Goal: Task Accomplishment & Management: Manage account settings

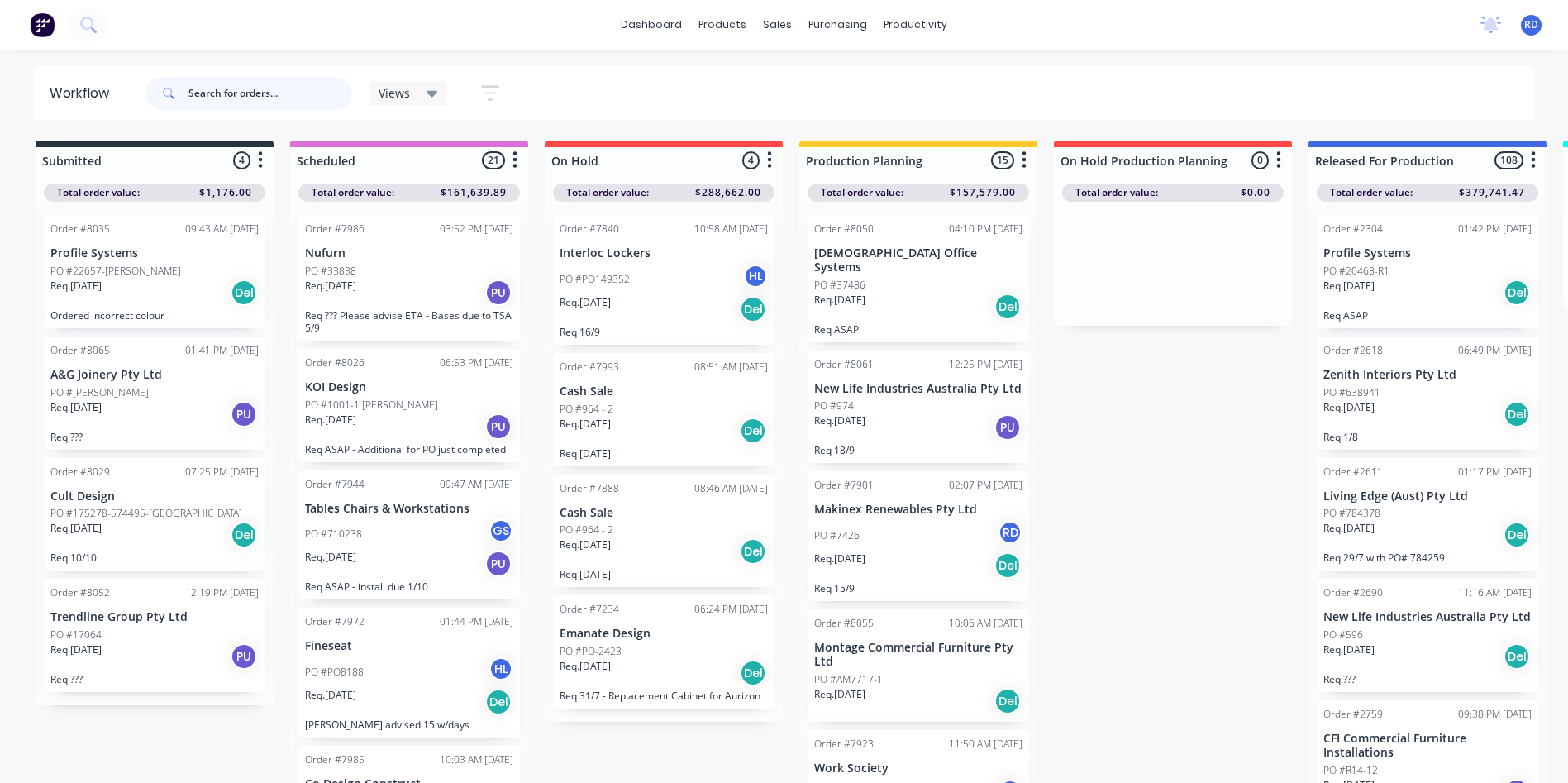
click at [266, 90] on input "text" at bounding box center [270, 93] width 164 height 33
type input "98770"
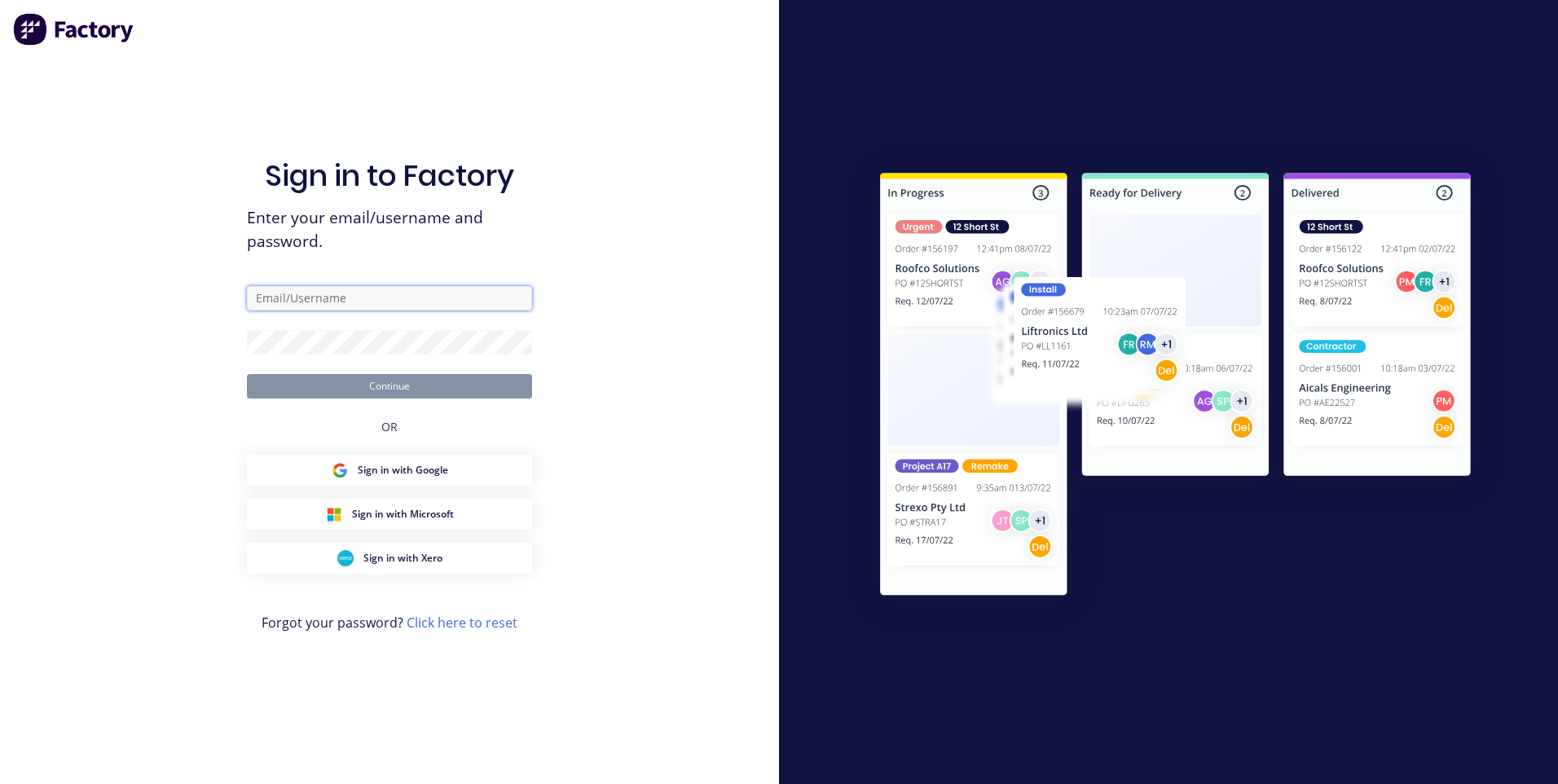
type input "[PERSON_NAME][EMAIL_ADDRESS][DOMAIN_NAME]"
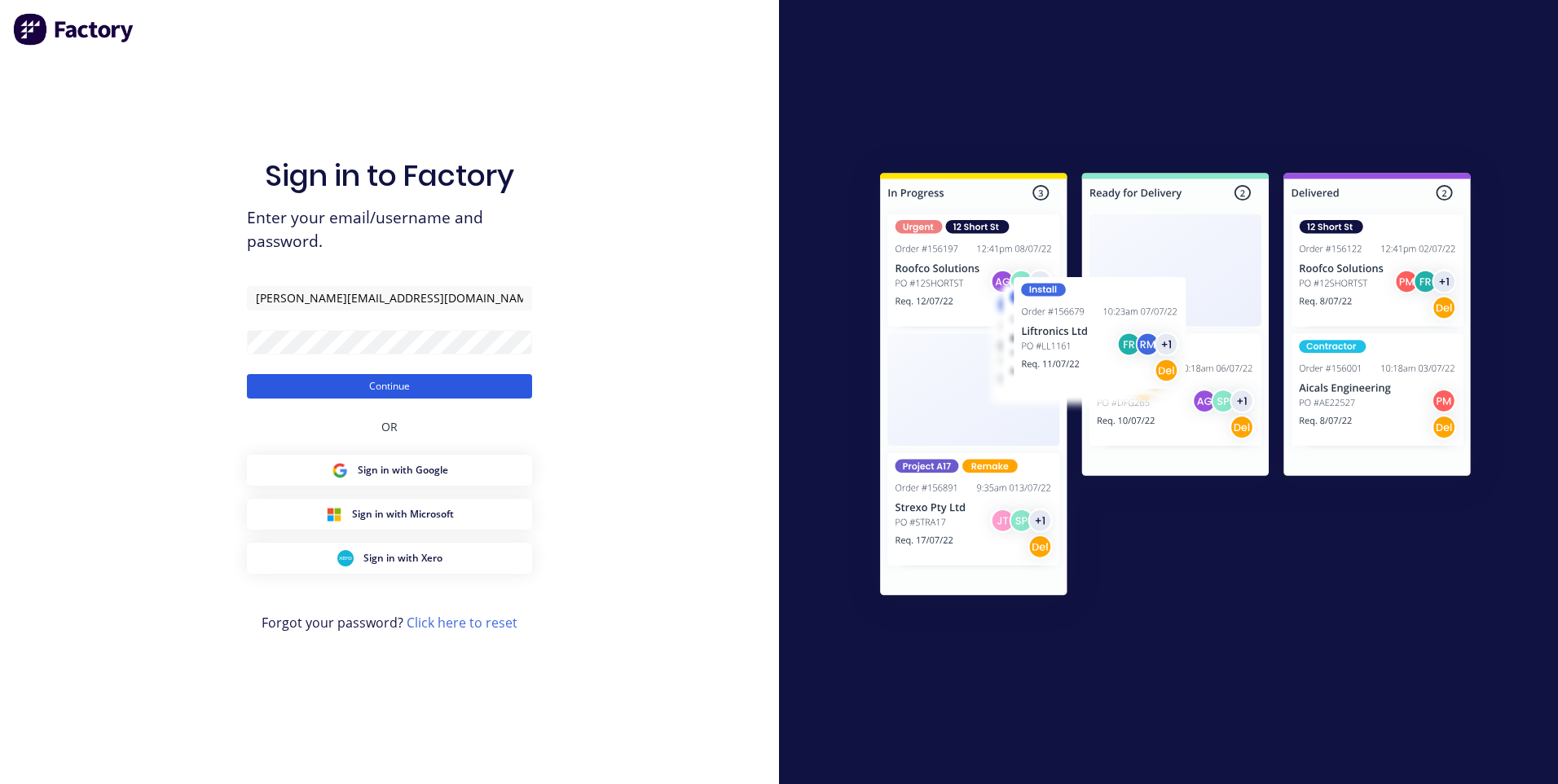
click at [384, 388] on button "Continue" at bounding box center [389, 386] width 285 height 24
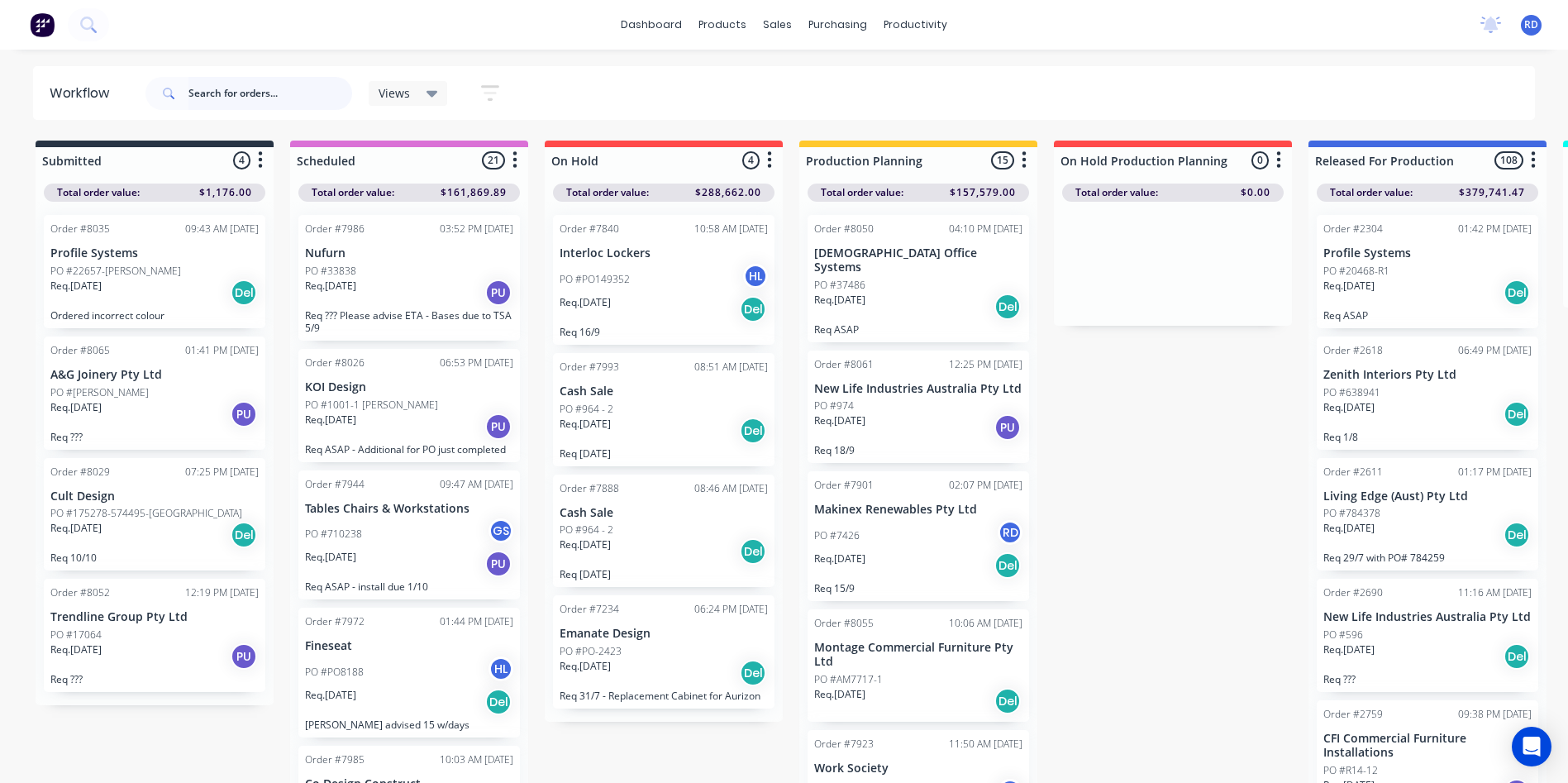
click at [200, 94] on input "text" at bounding box center [270, 93] width 164 height 33
type input "98770"
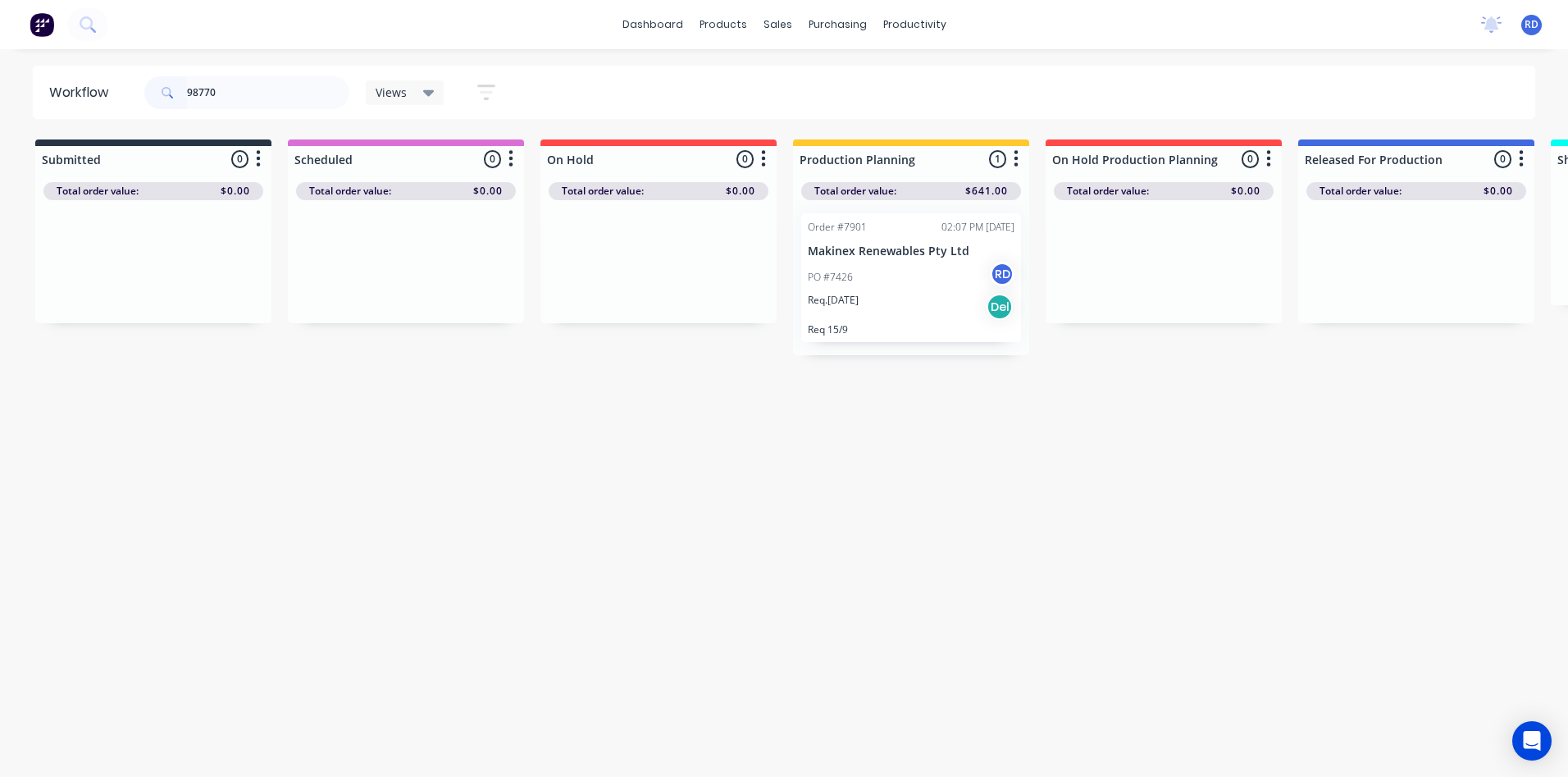
click at [878, 283] on div "PO #7426 RD" at bounding box center [911, 276] width 206 height 31
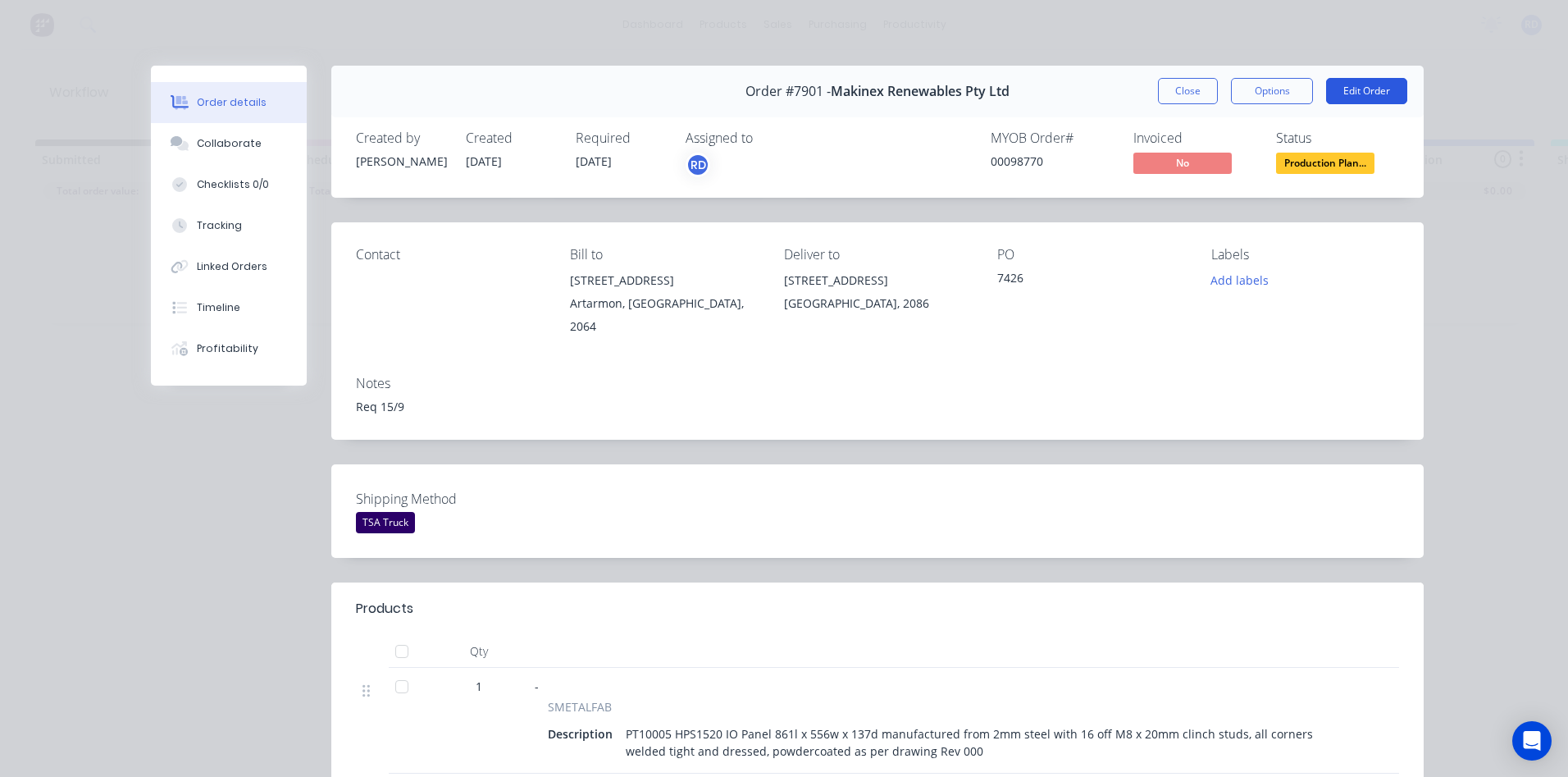
click at [1368, 92] on button "Edit Order" at bounding box center [1366, 91] width 81 height 26
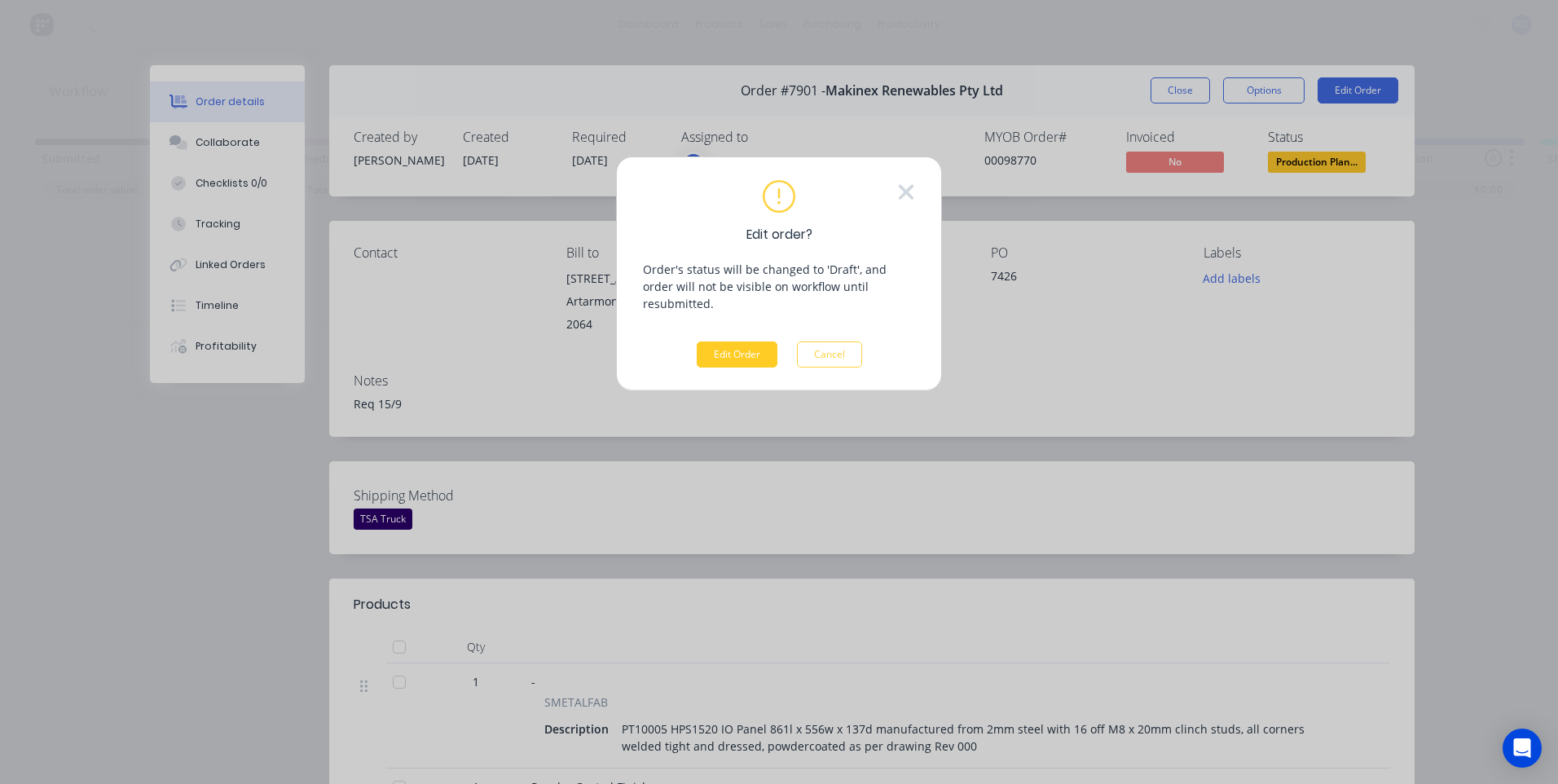
click at [738, 341] on button "Edit Order" at bounding box center [737, 354] width 81 height 26
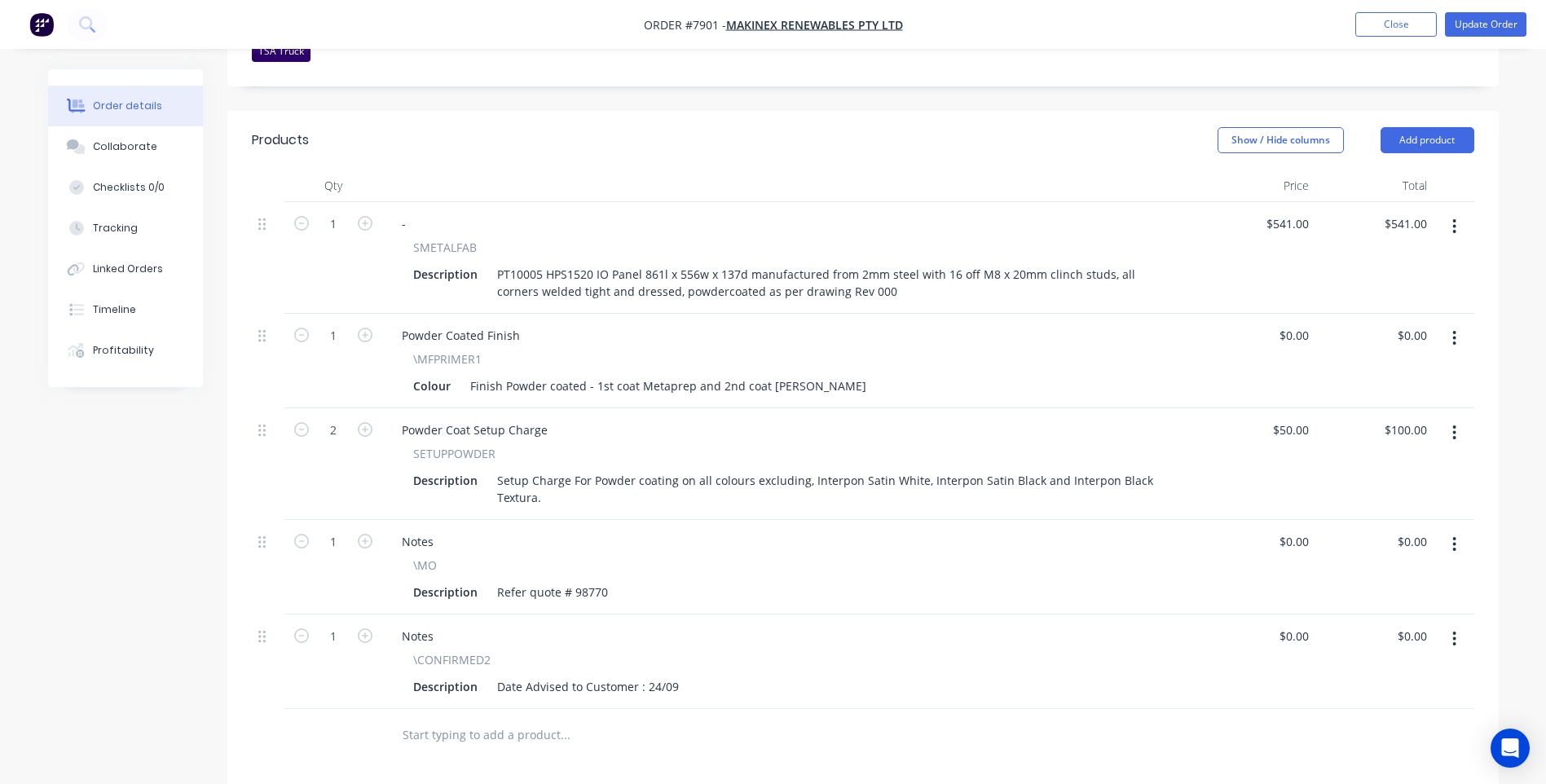
scroll to position [489, 0]
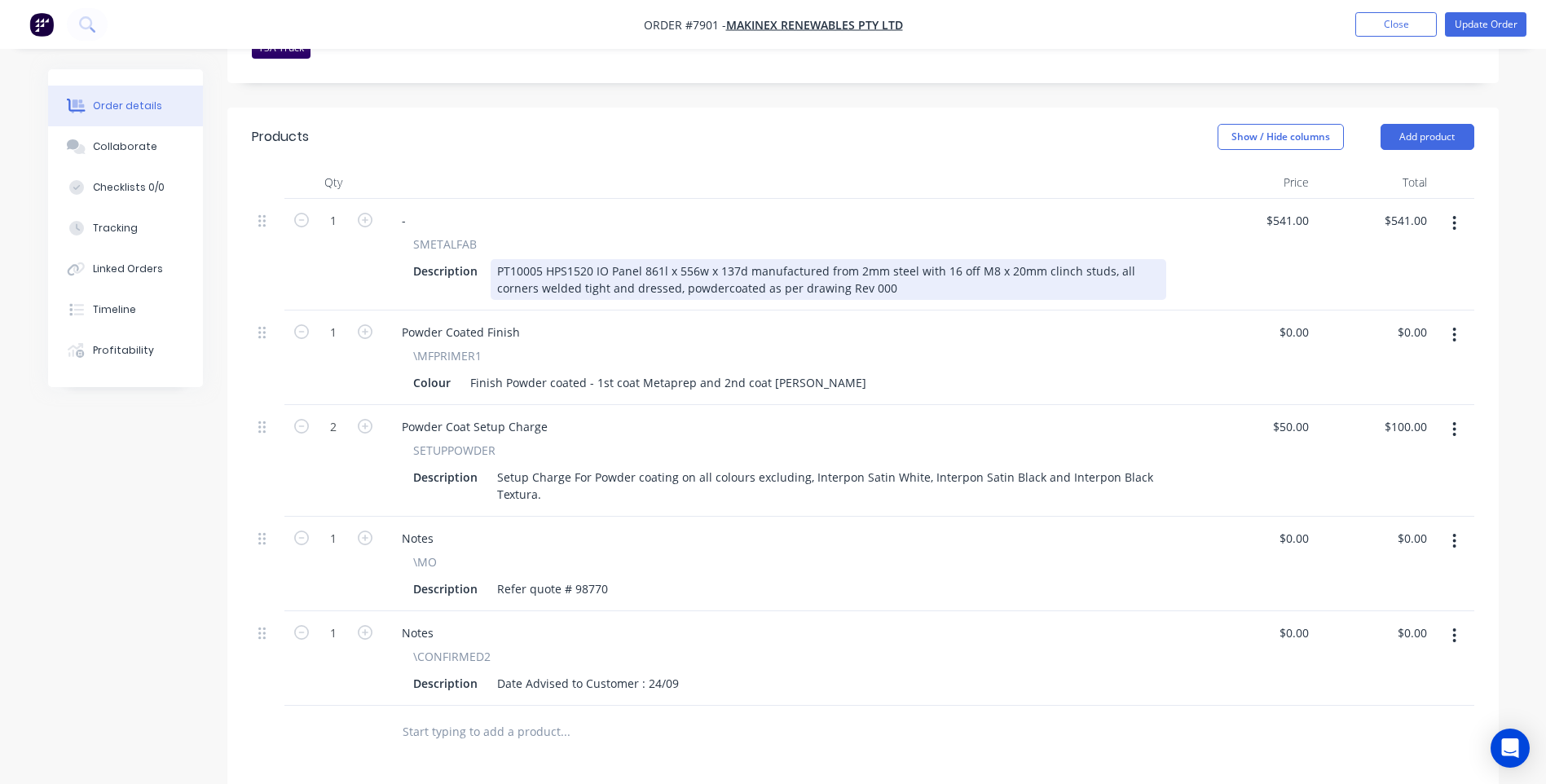
click at [663, 259] on div "PT10005 HPS1520 IO Panel 861l x 556w x 137d manufactured from 2mm steel with 16…" at bounding box center [829, 279] width 676 height 41
click at [703, 259] on div "PT10005 HPS1520 IO Panel 861w x 556w x 137d manufactured from 2mm steel with 16…" at bounding box center [829, 279] width 676 height 41
click at [866, 259] on div "PT10005 HPS1520 IO Panel 861w x 556d x 137d manufactured from 2mm steel with 16…" at bounding box center [829, 279] width 676 height 41
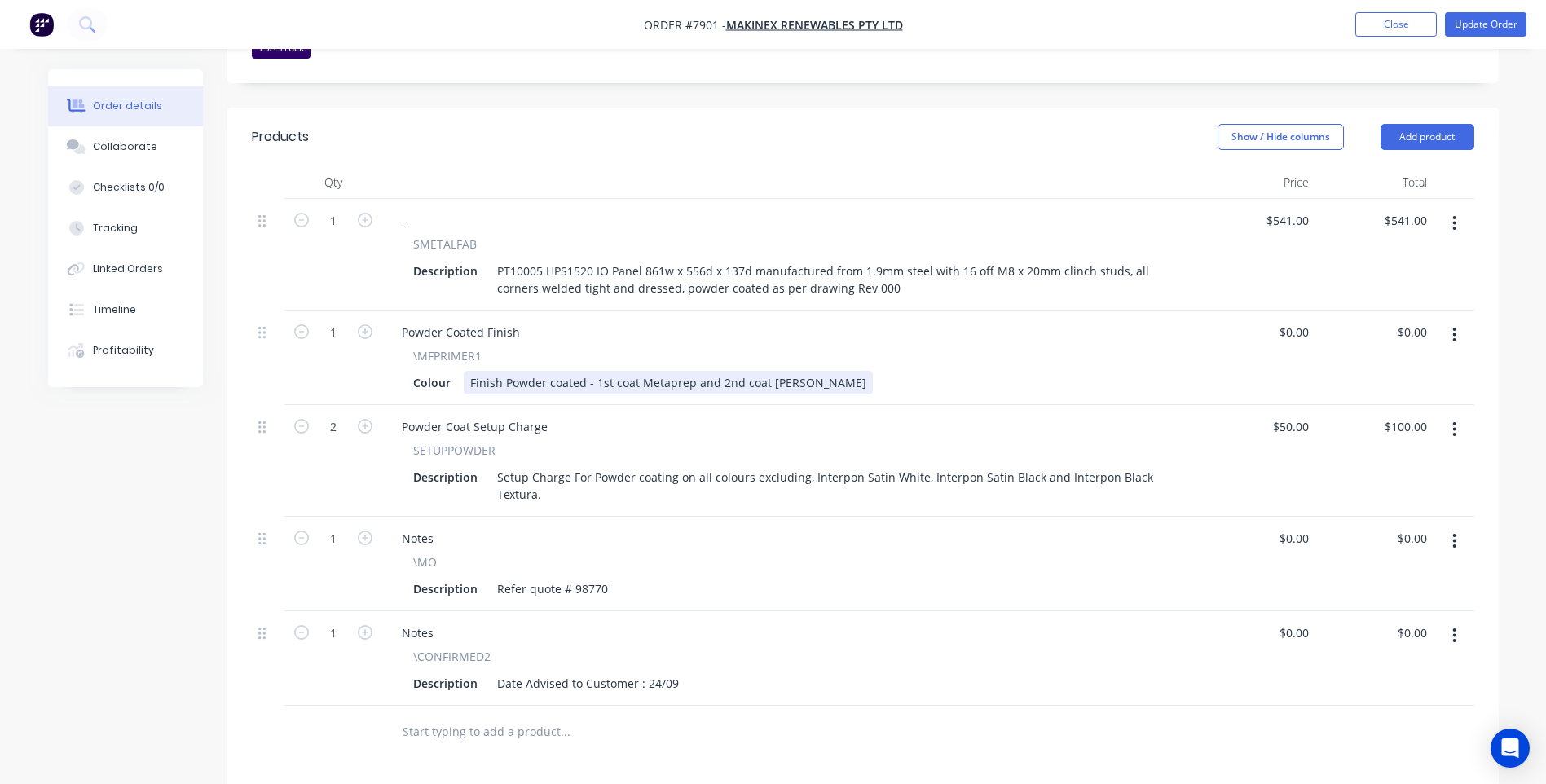
click at [875, 371] on div "Colour Finish Powder coated - 1st coat Metaprep and 2nd coat [PERSON_NAME]" at bounding box center [786, 382] width 759 height 23
click at [1487, 13] on button "Update Order" at bounding box center [1486, 24] width 82 height 24
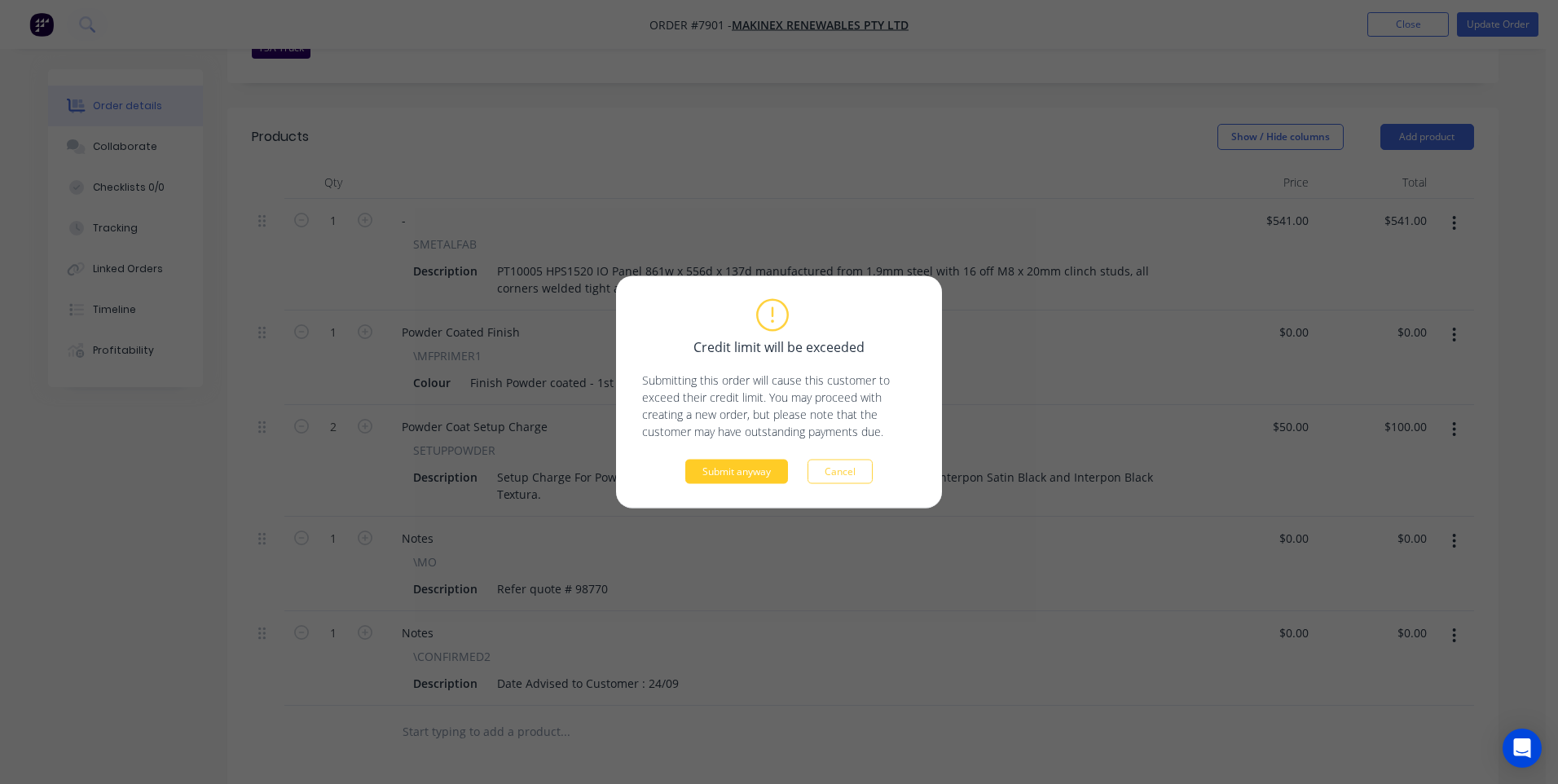
click at [741, 480] on button "Submit anyway" at bounding box center [736, 471] width 103 height 24
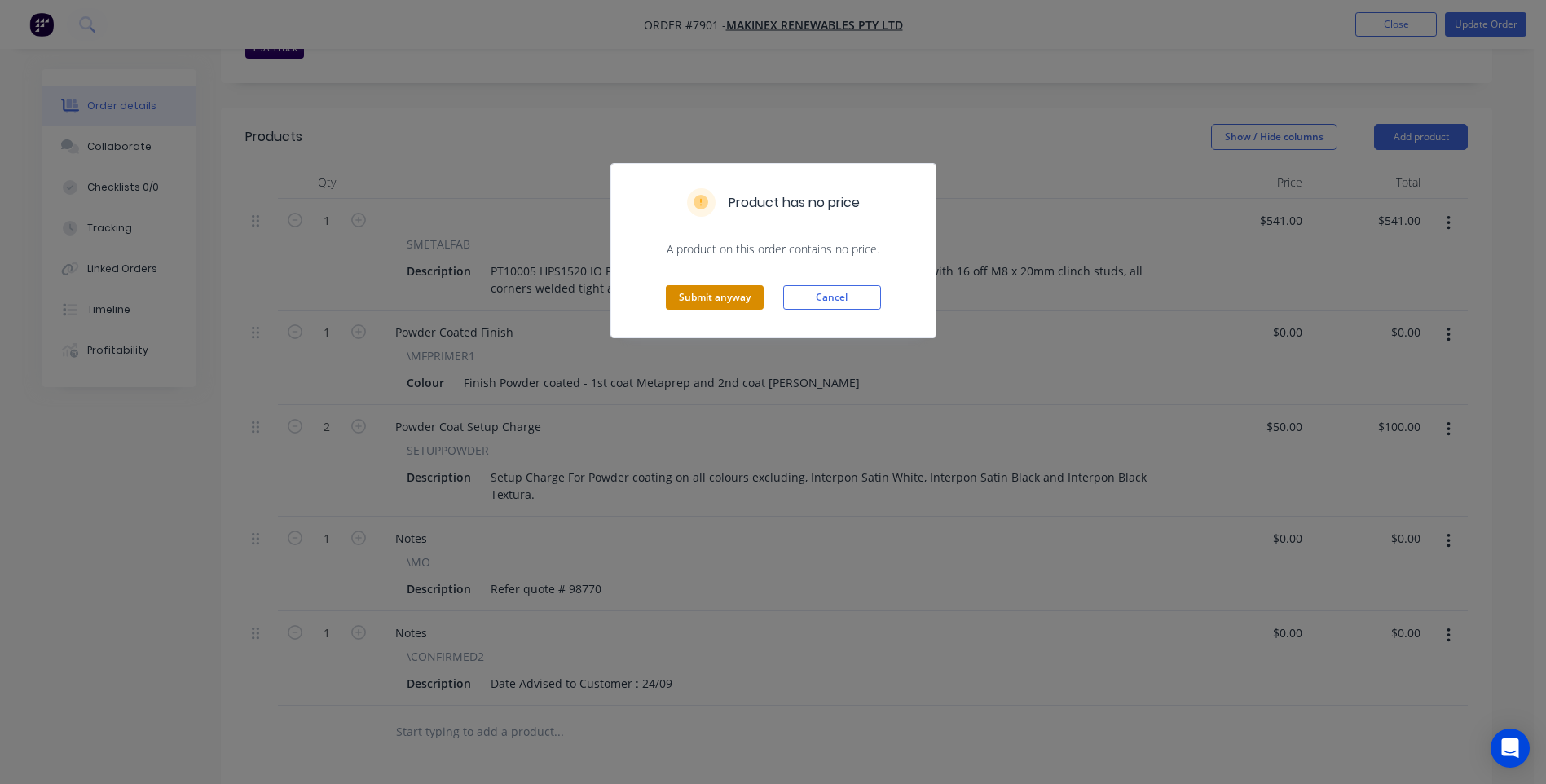
click at [715, 303] on button "Submit anyway" at bounding box center [714, 297] width 97 height 24
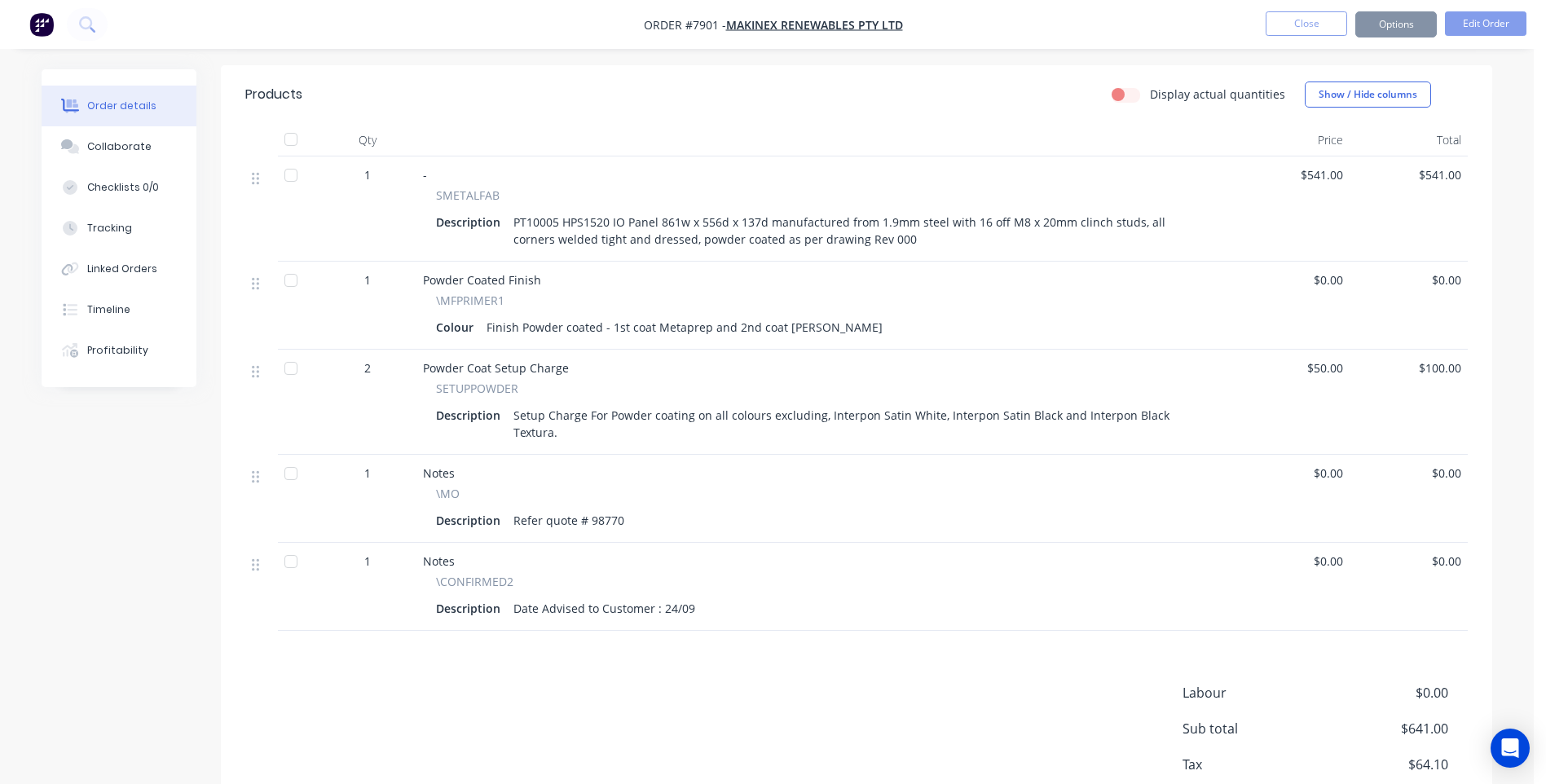
scroll to position [469, 0]
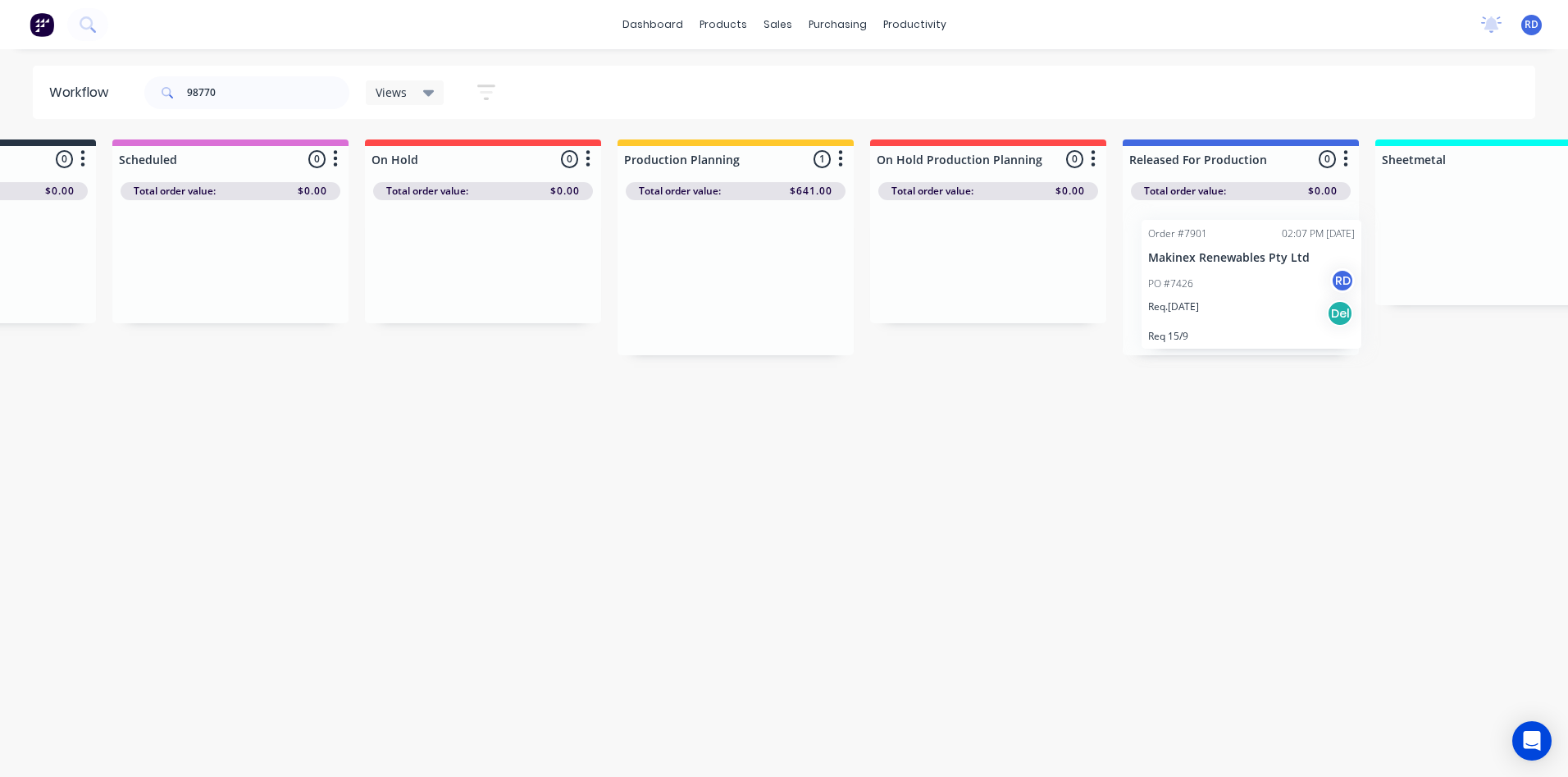
drag, startPoint x: 897, startPoint y: 292, endPoint x: 1289, endPoint y: 282, distance: 392.1
click at [1290, 282] on div "Submitted 0 Sort By Created date Required date Order number Customer name Most …" at bounding box center [1418, 247] width 3211 height 216
click at [1294, 520] on div "Workflow 98770 Views Save new view None (Default) edit Delivery edit Production…" at bounding box center [600, 404] width 1556 height 678
click at [1218, 304] on div "Req. [DATE] Del" at bounding box center [1236, 306] width 206 height 28
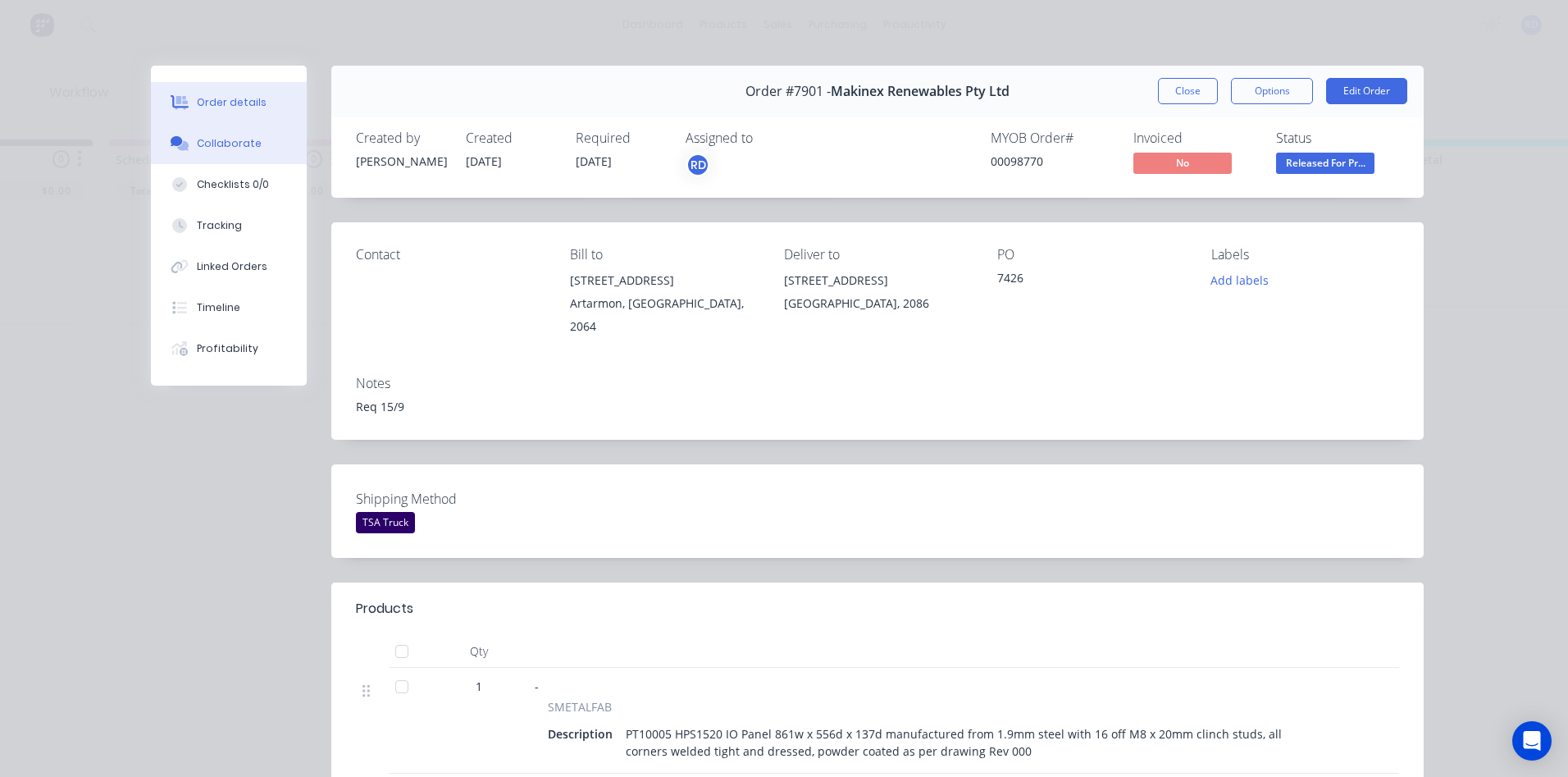
click at [232, 144] on div "Collaborate" at bounding box center [229, 144] width 64 height 15
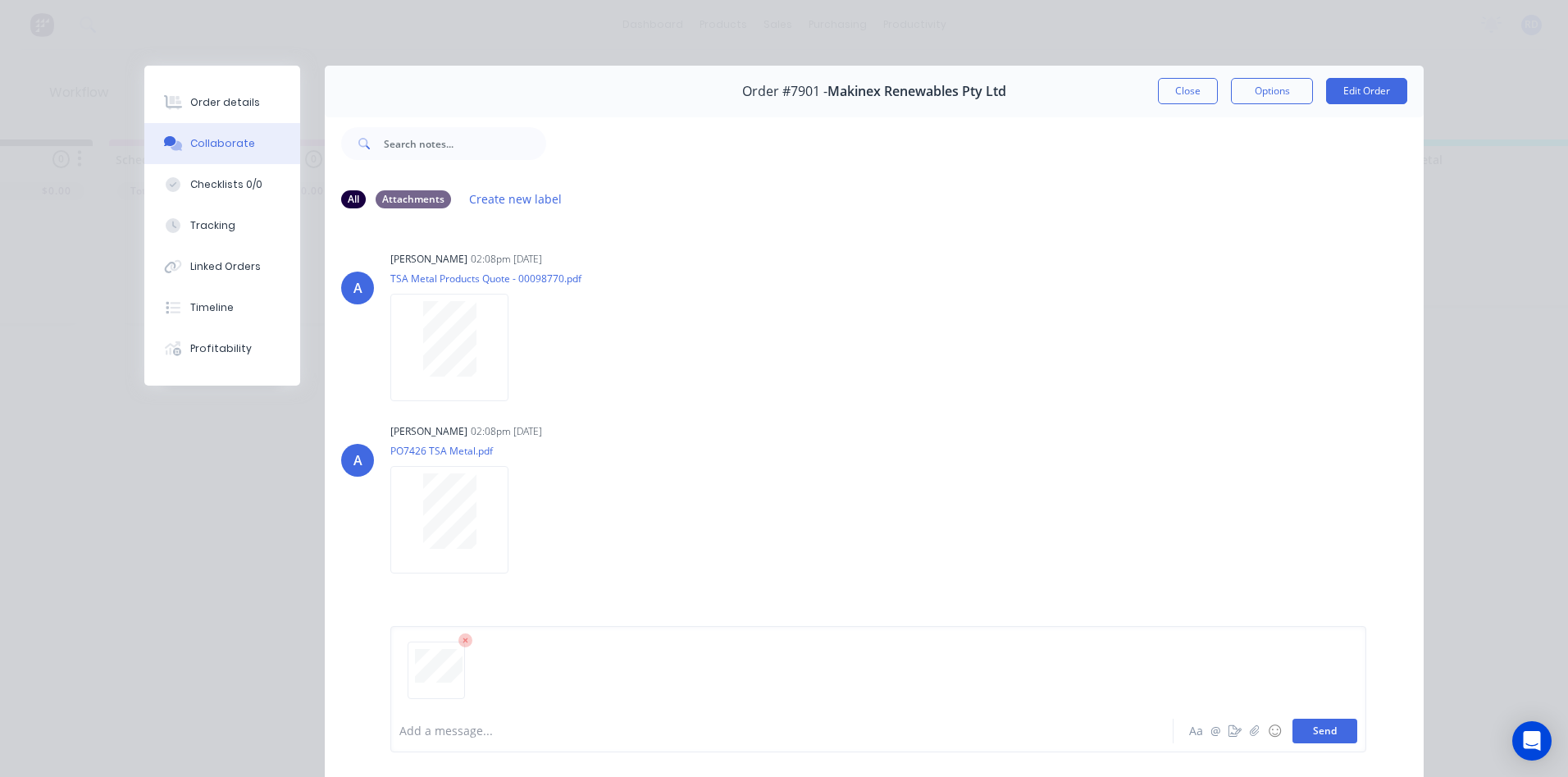
click at [1327, 736] on button "Send" at bounding box center [1324, 730] width 64 height 24
click at [1307, 737] on button "Send" at bounding box center [1324, 730] width 64 height 24
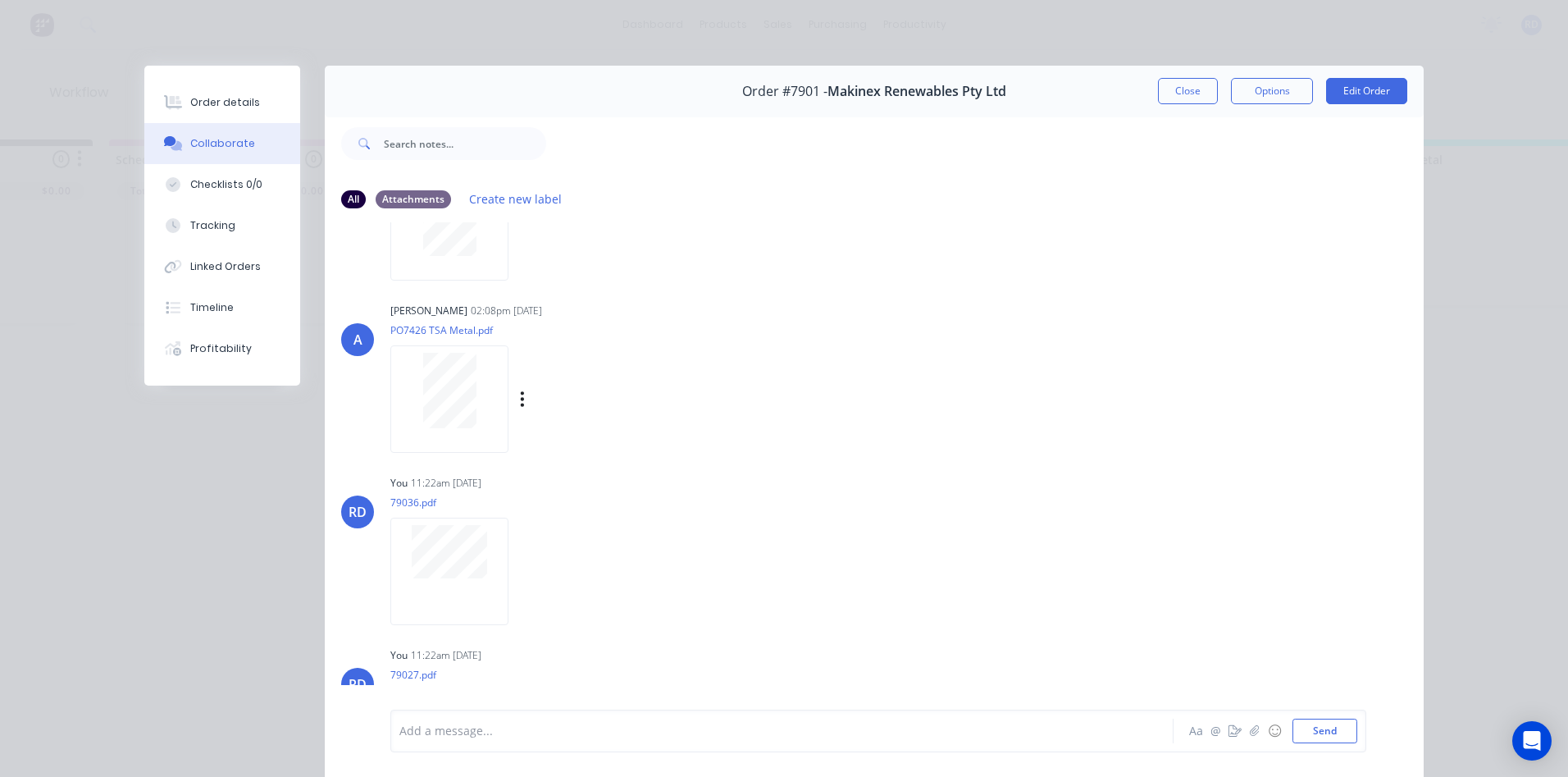
scroll to position [205, 0]
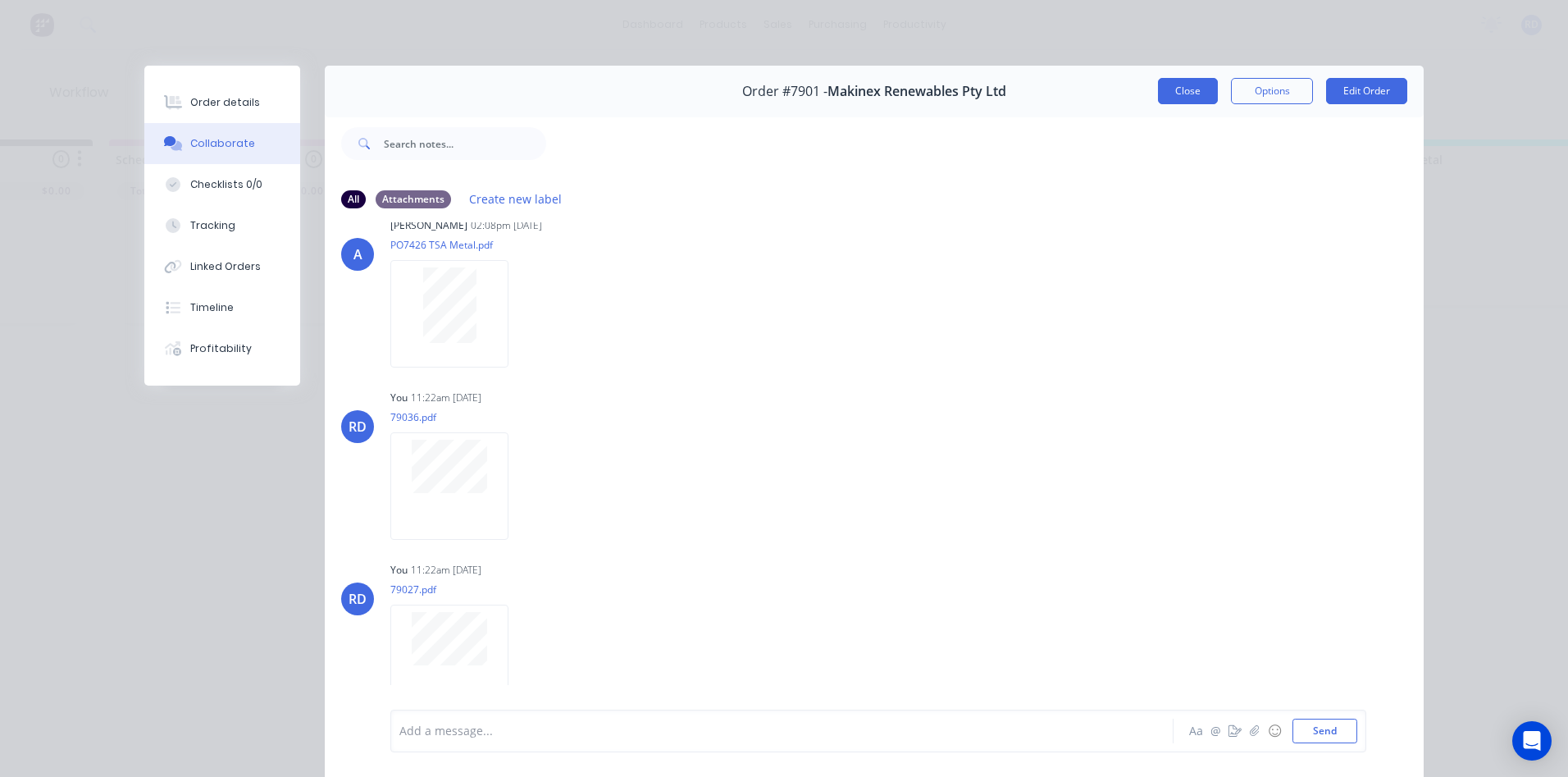
click at [1177, 94] on button "Close" at bounding box center [1188, 91] width 60 height 26
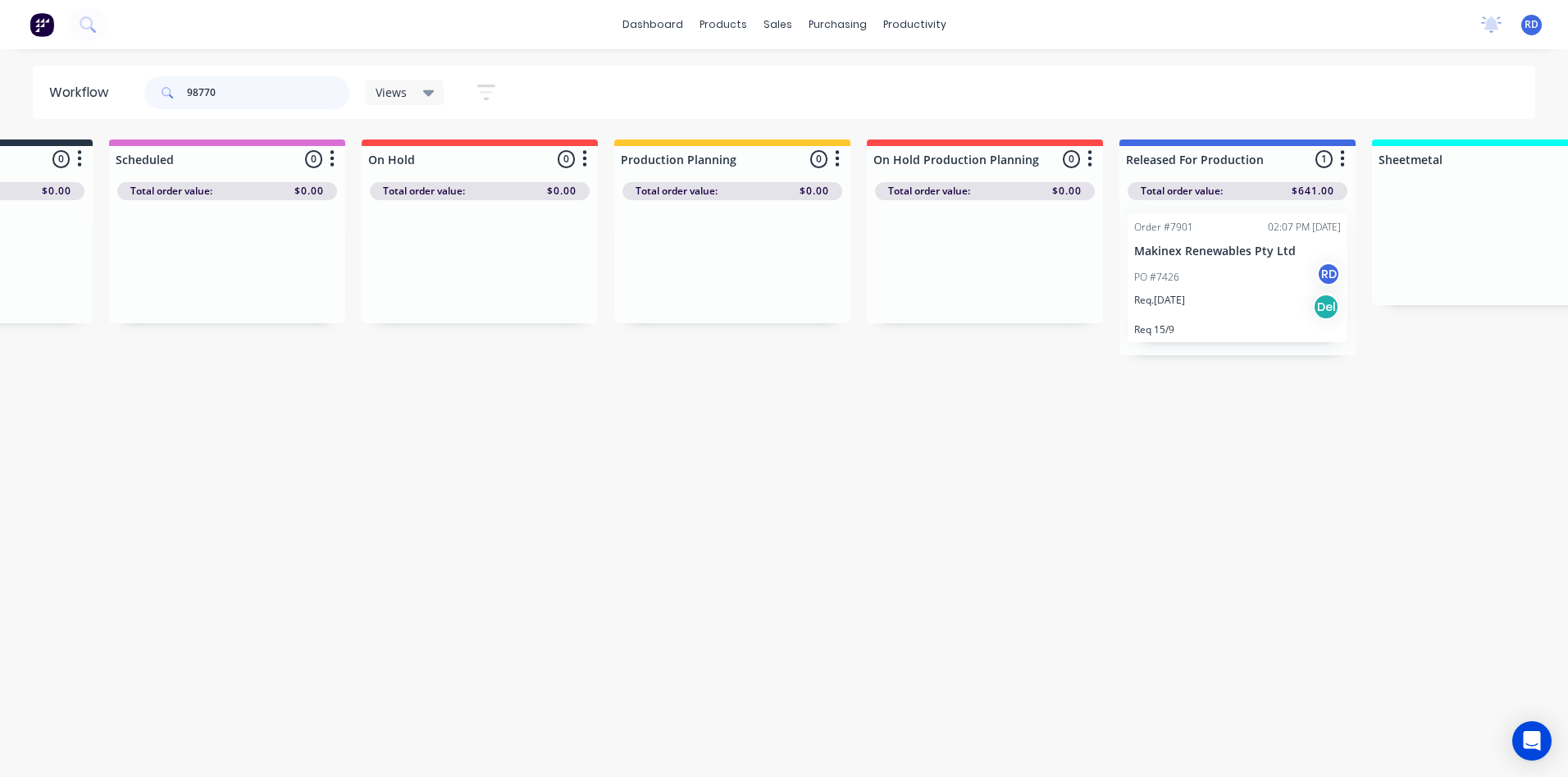
drag, startPoint x: 237, startPoint y: 91, endPoint x: 182, endPoint y: 109, distance: 57.9
click at [182, 109] on div "98770" at bounding box center [247, 92] width 205 height 49
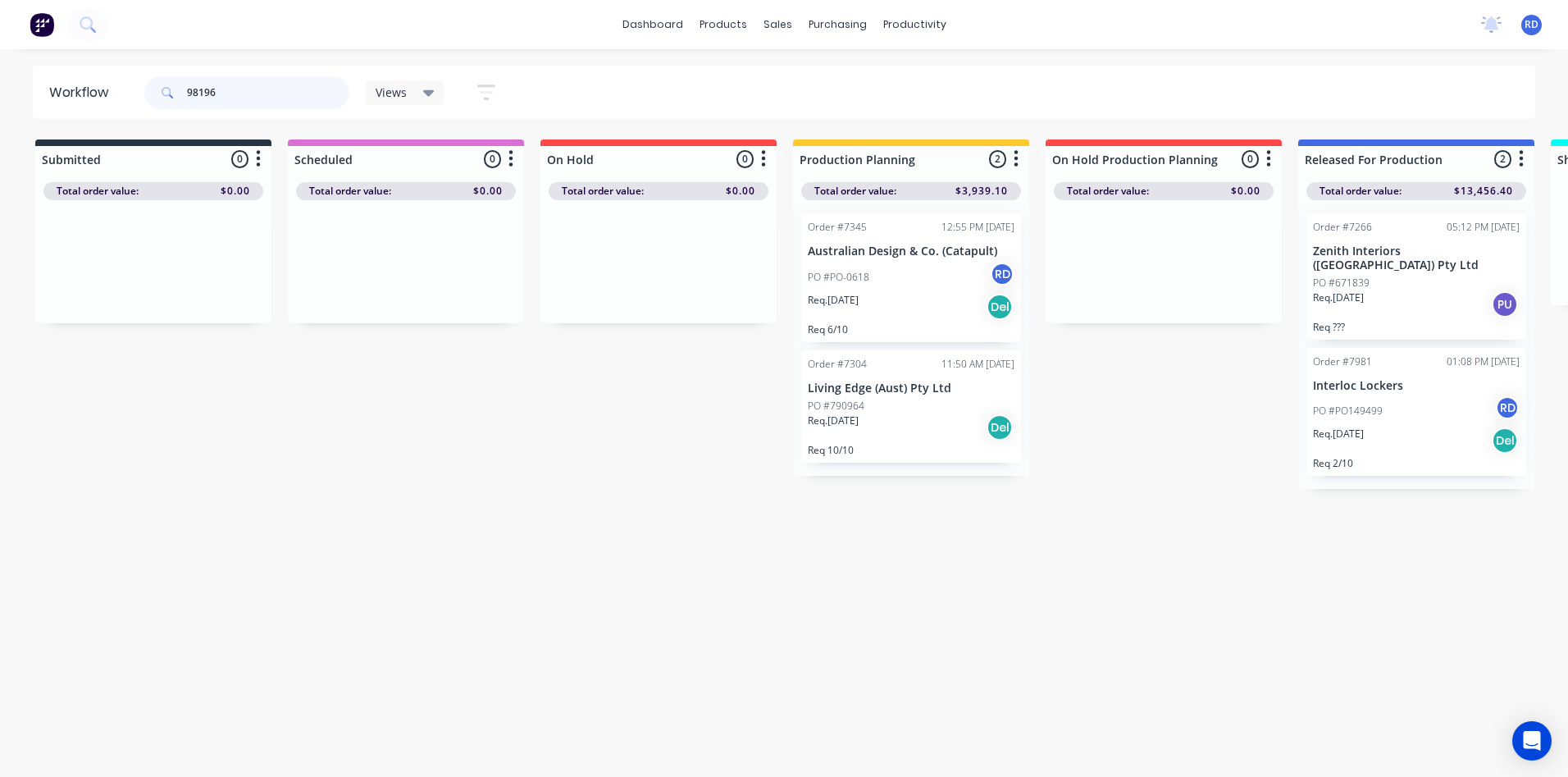
type input "98196"
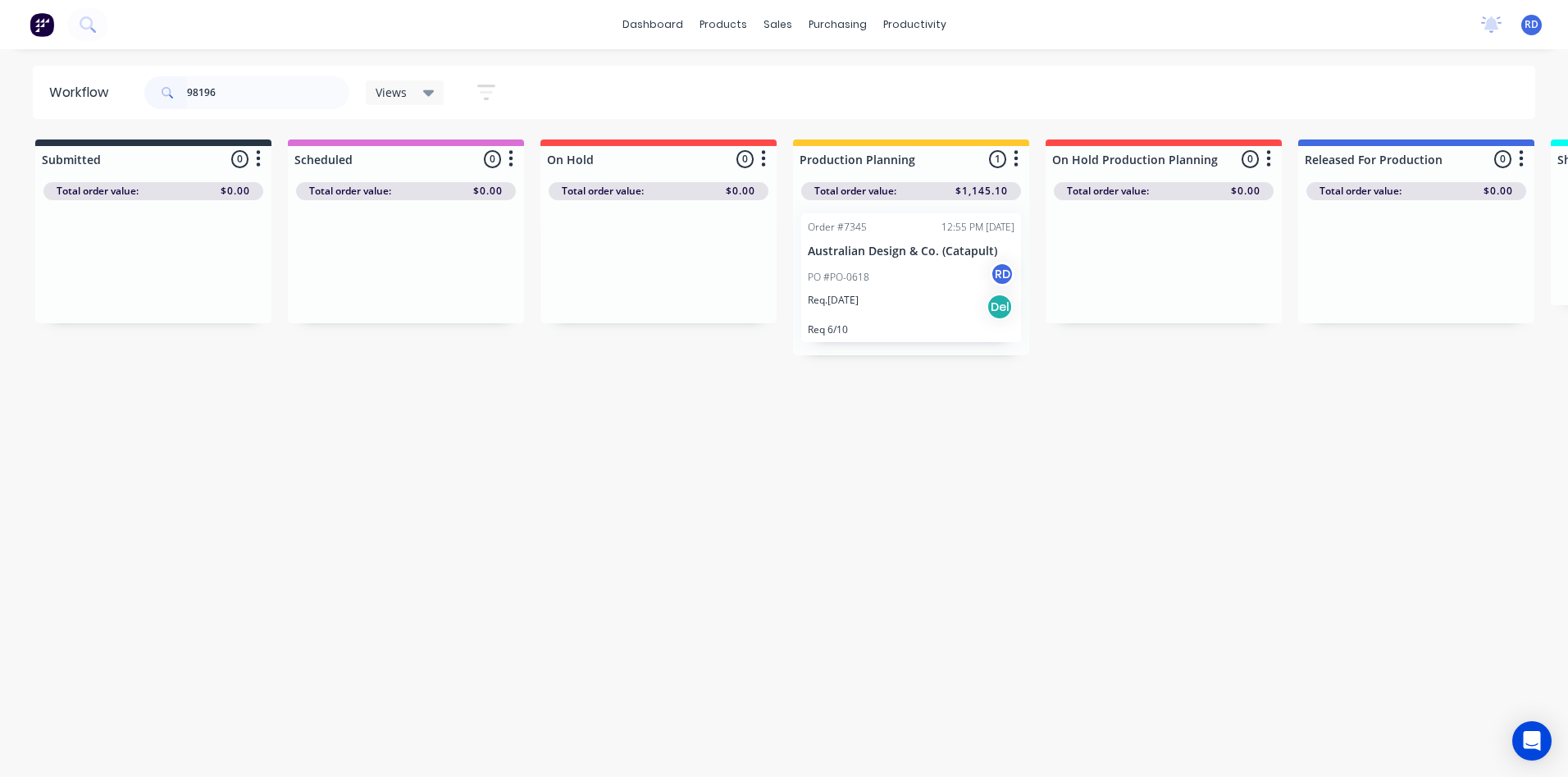
click at [911, 276] on div "PO #PO-0618 RD" at bounding box center [911, 276] width 206 height 31
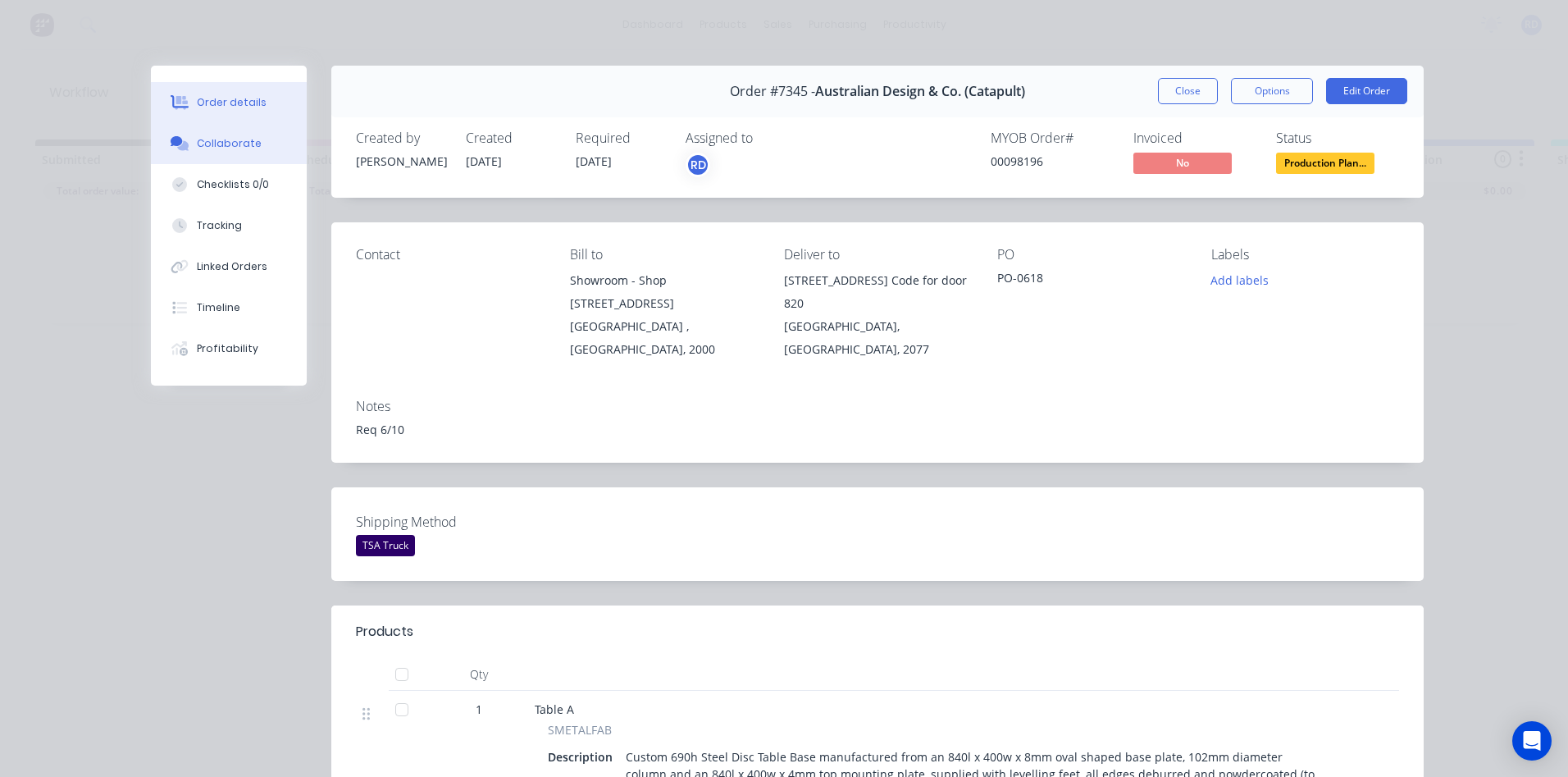
click at [208, 143] on div "Collaborate" at bounding box center [229, 144] width 64 height 15
